Goal: Task Accomplishment & Management: Use online tool/utility

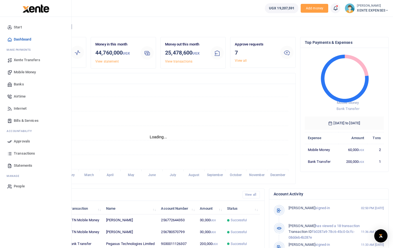
scroll to position [4, 4]
click at [24, 71] on span "Mobile Money" at bounding box center [25, 72] width 22 height 6
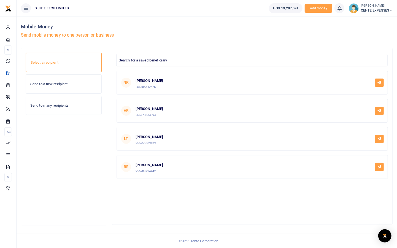
click at [52, 81] on div "Send to a new recipient" at bounding box center [63, 84] width 75 height 19
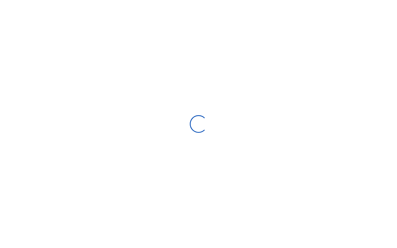
select select "Loading bundles"
select select
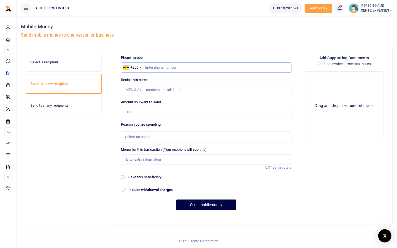
click at [183, 69] on input "text" at bounding box center [206, 67] width 171 height 10
type input "773433026"
type input "Francis Nkurunungi"
type input "773433026"
click at [161, 112] on input "Amount you want to send" at bounding box center [206, 112] width 171 height 10
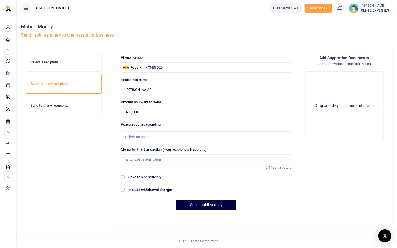
type input "400,000"
click at [149, 134] on div "Select an option" at bounding box center [204, 137] width 158 height 6
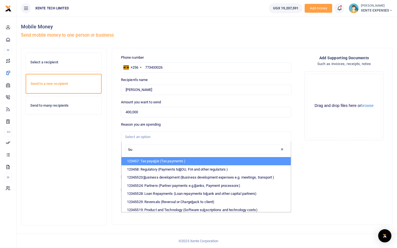
type input "bus"
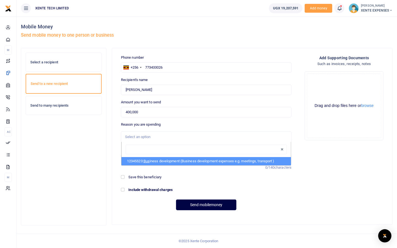
select select "15"
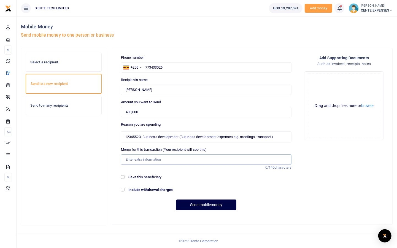
click at [139, 159] on input "Memo for this transaction (Your recipient will see this)" at bounding box center [206, 159] width 171 height 10
click at [142, 159] on input "Xente Lite Kick off session with OAC" at bounding box center [206, 159] width 171 height 10
type input "Xente Lite project kick off session with OAC"
click at [331, 92] on div "Drag and drop files here or browse Powered by Uppy" at bounding box center [344, 106] width 74 height 64
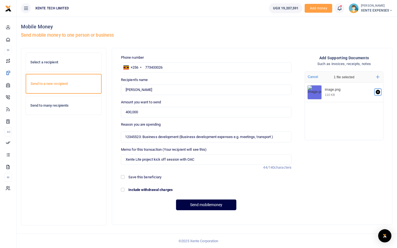
click at [377, 91] on icon "Remove file" at bounding box center [378, 92] width 4 height 4
click at [339, 80] on div "Drag and drop files here or browse Powered by Uppy" at bounding box center [344, 106] width 74 height 64
click at [208, 205] on button "Send mobilemoney" at bounding box center [206, 204] width 60 height 11
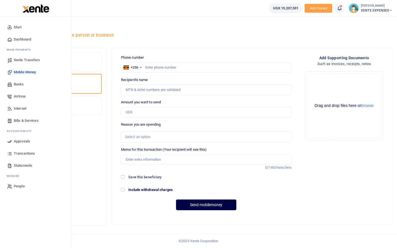
click at [16, 138] on link "Approvals" at bounding box center [35, 141] width 63 height 12
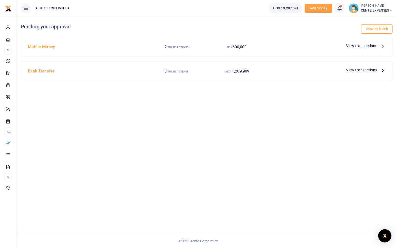
click at [368, 45] on span "View transactions" at bounding box center [361, 46] width 31 height 6
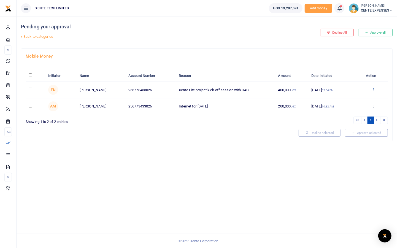
click at [375, 88] on icon at bounding box center [374, 90] width 4 height 4
click at [340, 97] on link "Approve" at bounding box center [354, 99] width 44 height 8
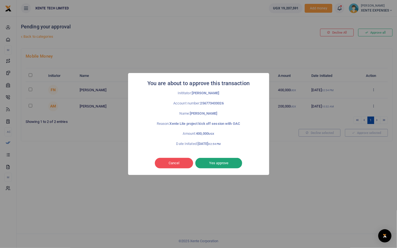
click at [223, 161] on button "Yes approve" at bounding box center [218, 163] width 47 height 10
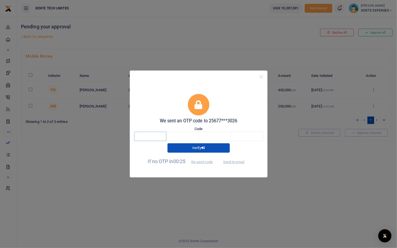
click at [152, 134] on input "text" at bounding box center [150, 136] width 32 height 9
type input "5"
type input "2"
type input "8"
type input "0"
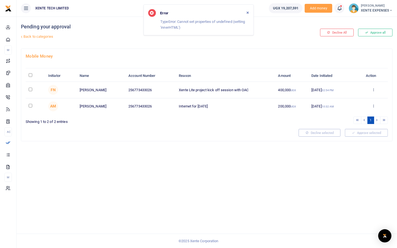
click at [30, 88] on input "checkbox" at bounding box center [31, 90] width 4 height 4
checkbox input "true"
click at [365, 130] on button "Approve selected (1)" at bounding box center [364, 133] width 47 height 8
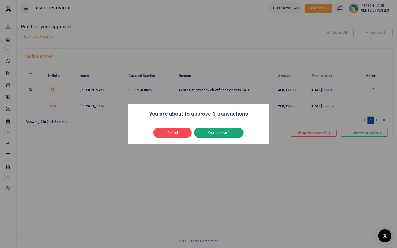
click at [212, 131] on button "Yes approve 1" at bounding box center [219, 133] width 50 height 10
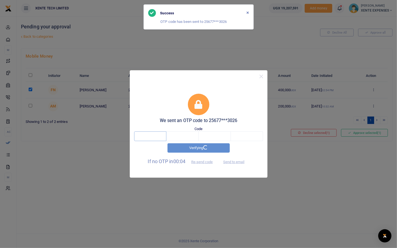
click at [148, 135] on input "text" at bounding box center [150, 135] width 32 height 9
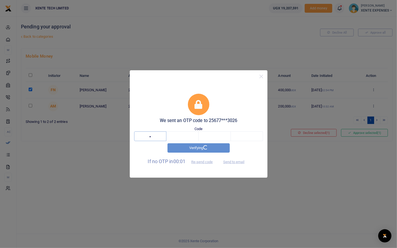
type input "6"
type input "7"
type input "8"
type input "3"
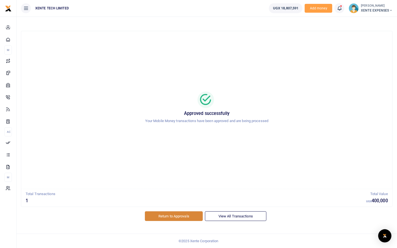
click at [172, 214] on link "Return to Approvals" at bounding box center [174, 215] width 58 height 9
